Goal: Information Seeking & Learning: Find specific page/section

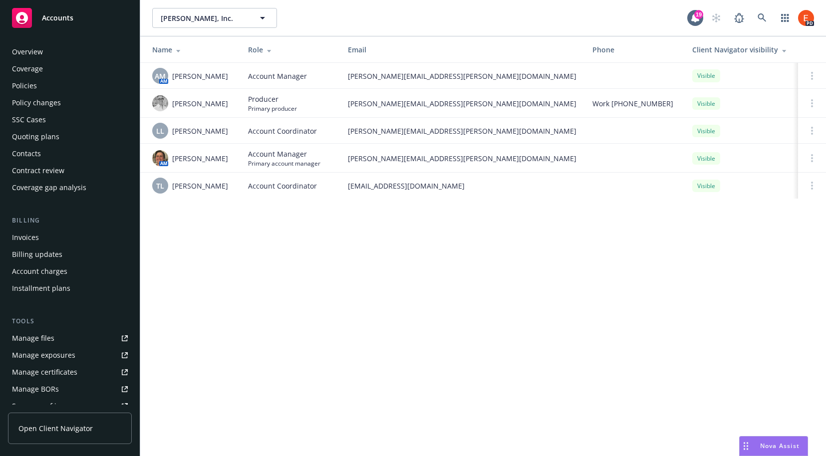
click at [31, 84] on div "Policies" at bounding box center [24, 86] width 25 height 16
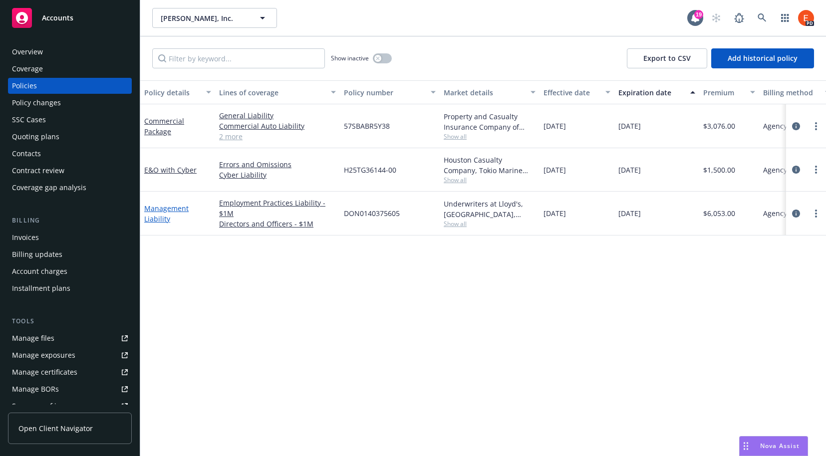
click at [155, 211] on link "Management Liability" at bounding box center [166, 214] width 44 height 20
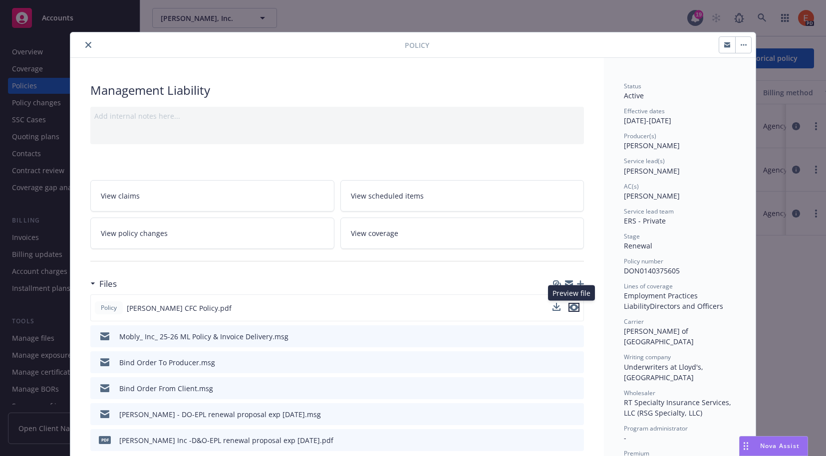
click at [572, 306] on icon "preview file" at bounding box center [573, 307] width 9 height 7
click at [85, 45] on icon "close" at bounding box center [88, 45] width 6 height 6
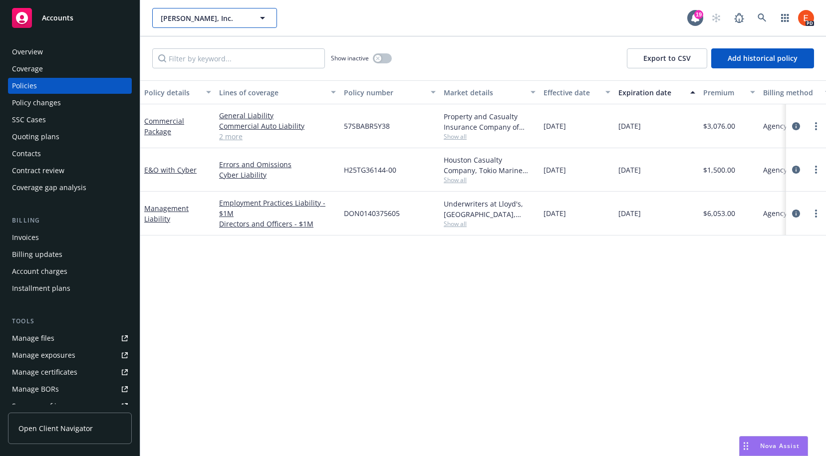
click at [262, 17] on icon "button" at bounding box center [262, 18] width 5 height 2
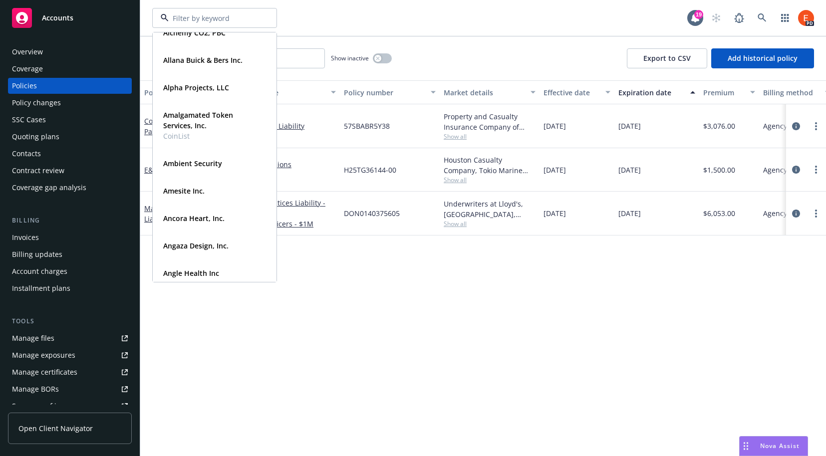
scroll to position [481, 0]
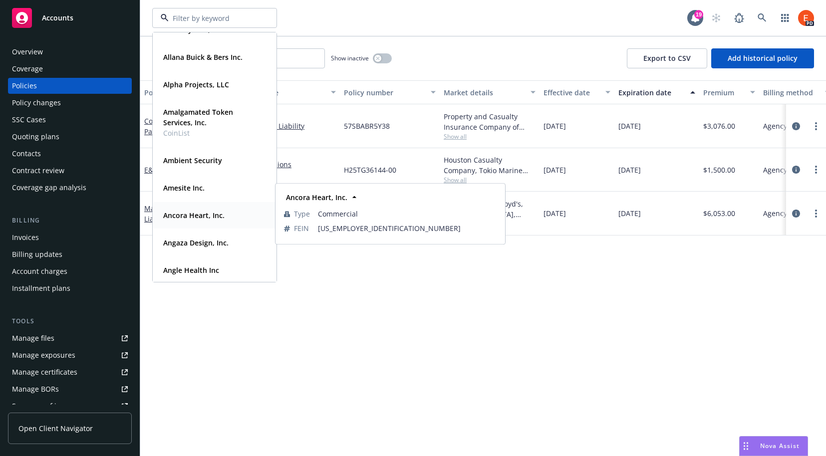
click at [189, 218] on strong "Ancora Heart, Inc." at bounding box center [193, 215] width 61 height 9
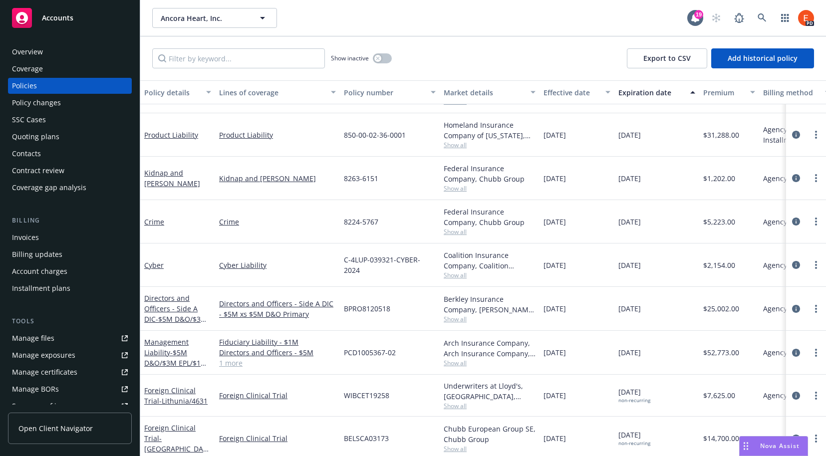
scroll to position [119, 0]
click at [148, 342] on link "Management Liability - $5M D&O/$3M EPL/$1M FID" at bounding box center [175, 357] width 63 height 41
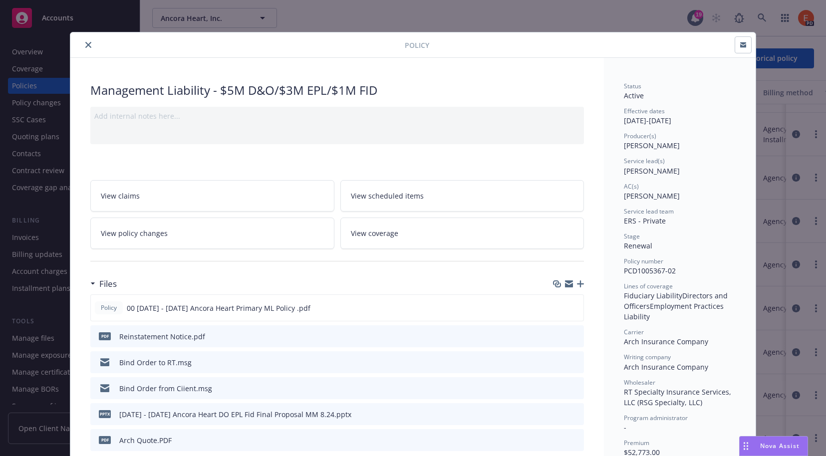
click at [573, 335] on icon "preview file" at bounding box center [574, 335] width 9 height 7
click at [86, 46] on icon "close" at bounding box center [88, 45] width 6 height 6
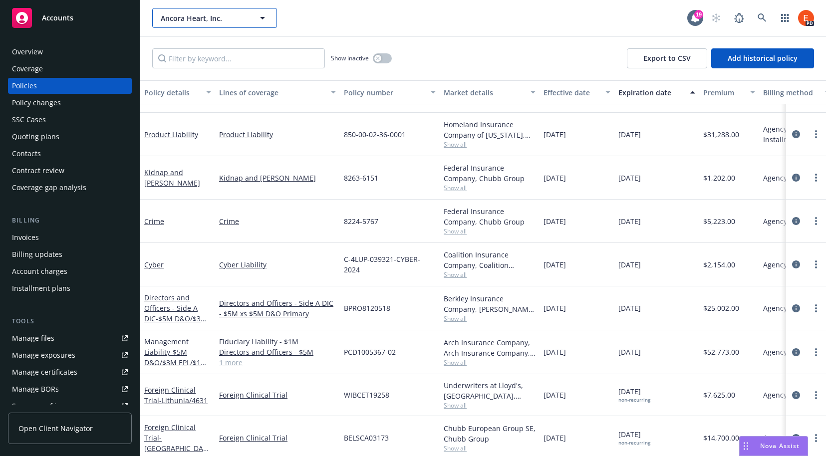
click at [222, 17] on span "Ancora Heart, Inc." at bounding box center [204, 18] width 86 height 10
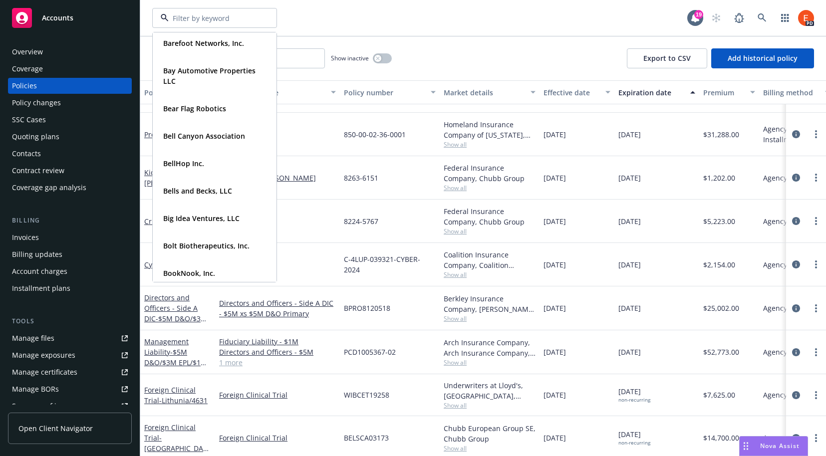
scroll to position [1091, 0]
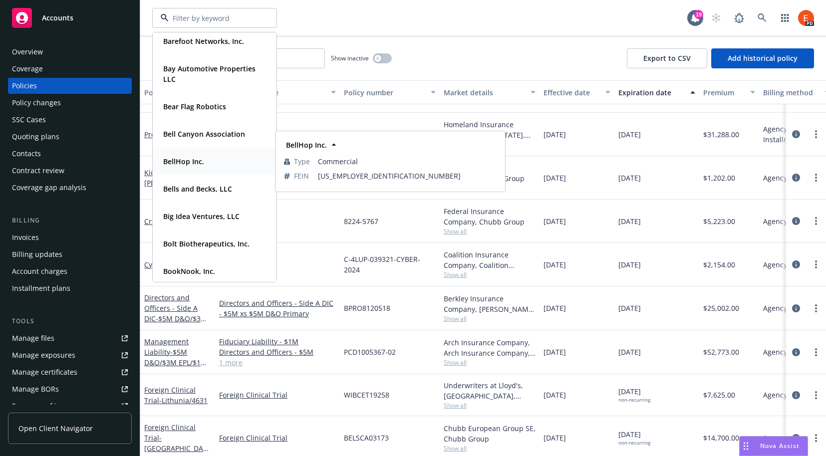
click at [179, 158] on strong "BellHop Inc." at bounding box center [183, 161] width 41 height 9
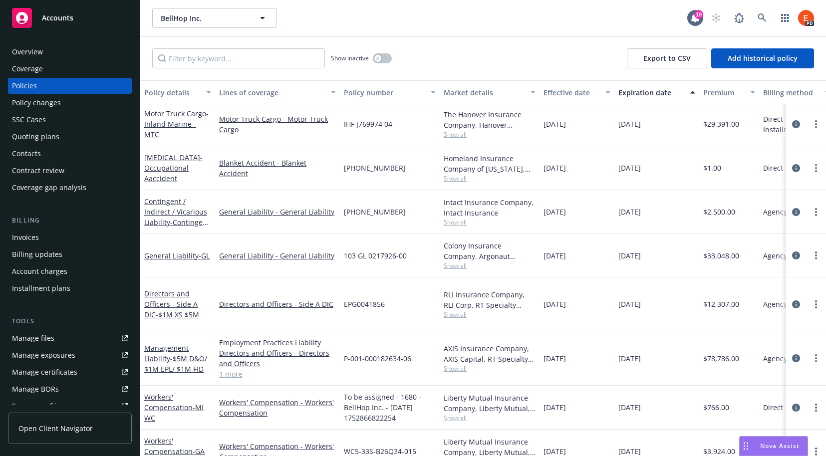
scroll to position [247, 0]
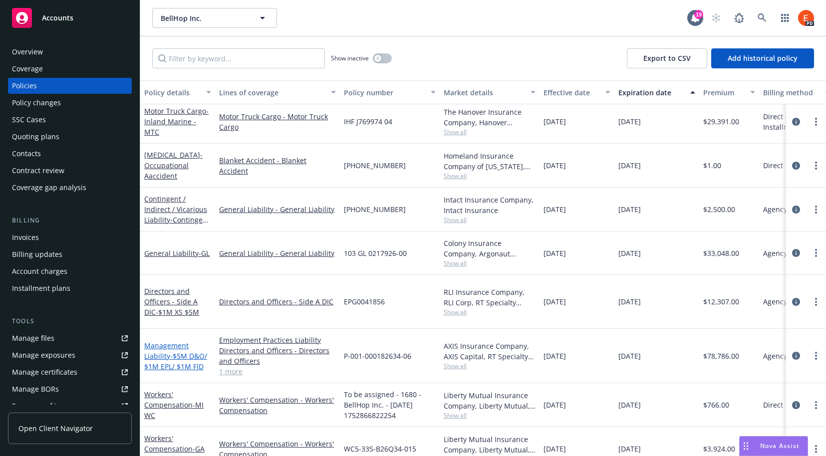
click at [155, 343] on link "Management Liability - $5M D&O/ $1M EPL/ $1M FID" at bounding box center [175, 356] width 63 height 30
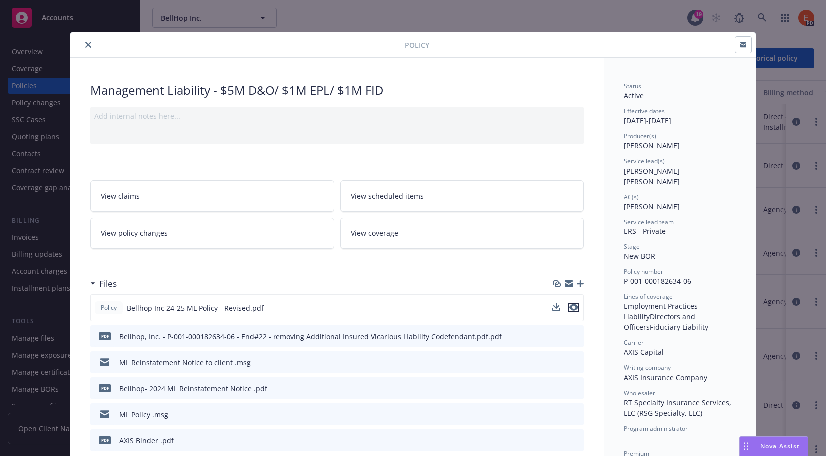
click at [572, 306] on icon "preview file" at bounding box center [573, 307] width 9 height 7
